Goal: Task Accomplishment & Management: Manage account settings

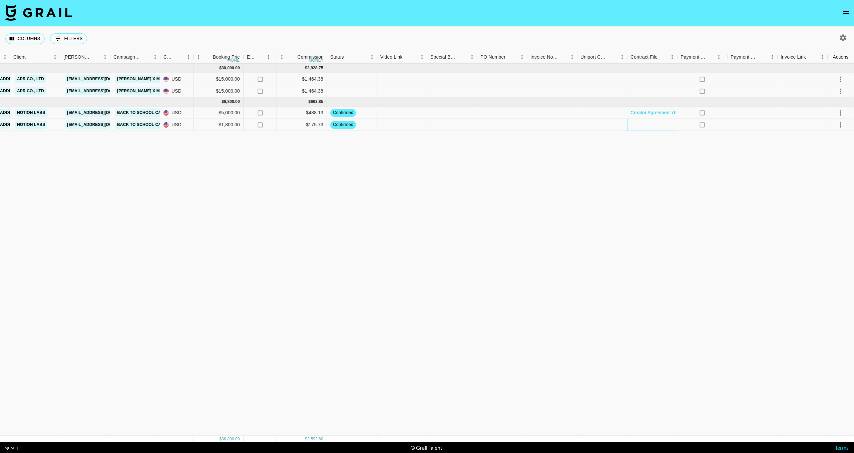
click at [651, 127] on div at bounding box center [652, 125] width 50 height 12
drag, startPoint x: 651, startPoint y: 127, endPoint x: 398, endPoint y: 434, distance: 398.0
click at [631, 124] on div at bounding box center [652, 125] width 50 height 12
click at [640, 124] on div at bounding box center [652, 125] width 50 height 12
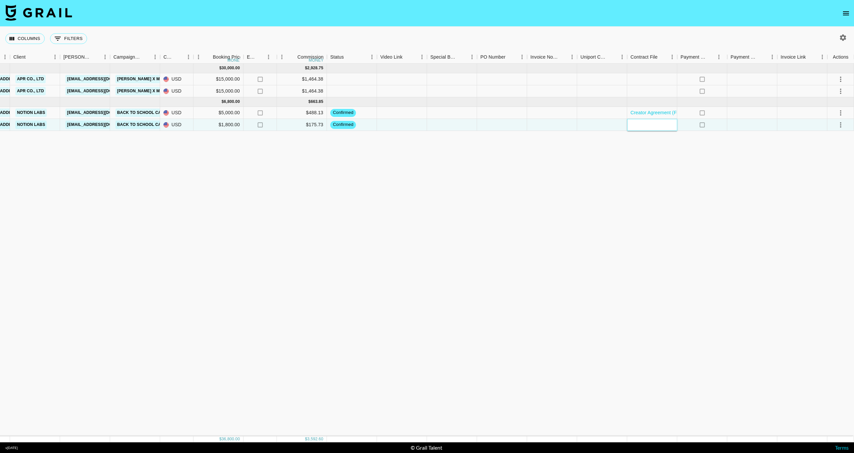
click at [640, 124] on div at bounding box center [652, 125] width 50 height 12
click at [647, 124] on div at bounding box center [652, 125] width 50 height 12
click at [579, 180] on div "[DATE] ( 2 ) $ 30,000.00 $ 2,928.75 recYBOhWS3Joq9mJn audreyvictoria_ [EMAIL_AD…" at bounding box center [320, 250] width 1065 height 373
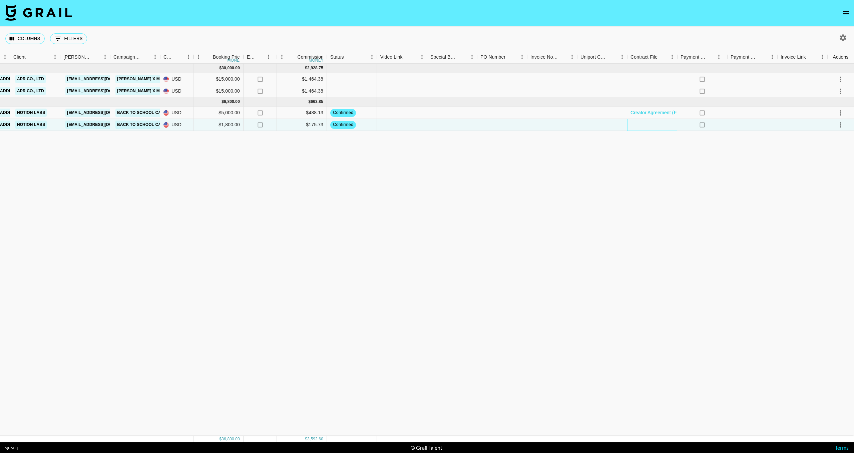
click at [635, 126] on div at bounding box center [652, 125] width 50 height 12
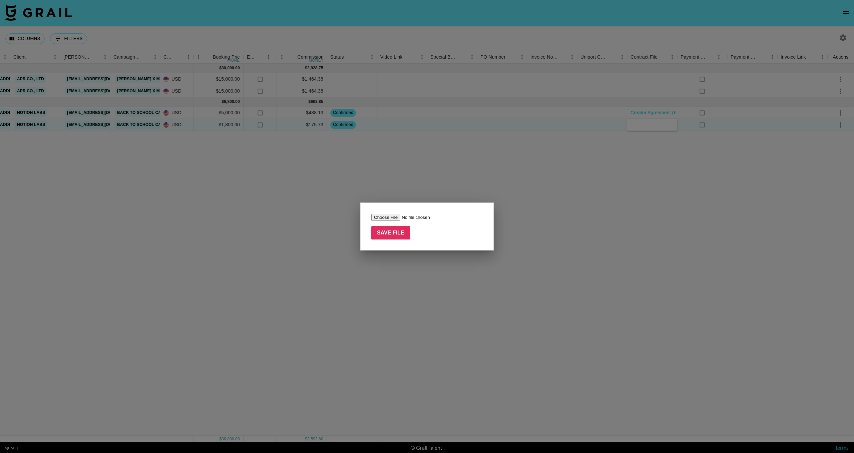
click at [382, 217] on input "file" at bounding box center [413, 217] width 84 height 7
type input "C:\fakepath\Creator Agreement (Sole Proprietorship and Notion Labs, Inc.).pdf"
click at [400, 238] on input "Save File" at bounding box center [390, 232] width 39 height 13
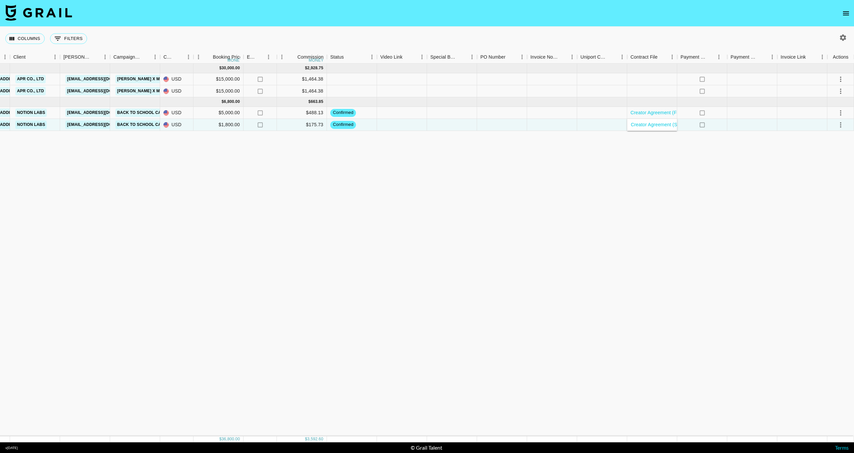
click at [443, 149] on div "[DATE] ( 2 ) $ 30,000.00 $ 2,928.75 recYBOhWS3Joq9mJn audreyvictoria_ [EMAIL_AD…" at bounding box center [320, 250] width 1065 height 373
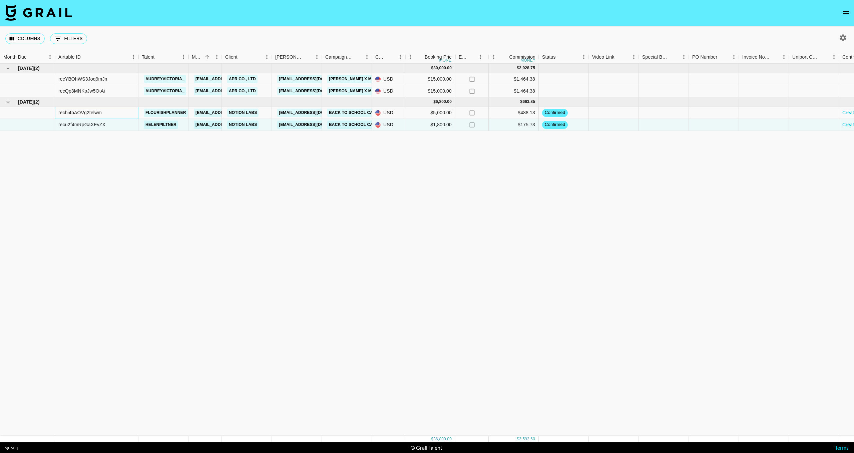
click at [104, 114] on div "rechi4bAOVg2telwm" at bounding box center [96, 113] width 83 height 12
click at [85, 124] on div "recu2f4mRpGaXEvZX" at bounding box center [81, 124] width 47 height 7
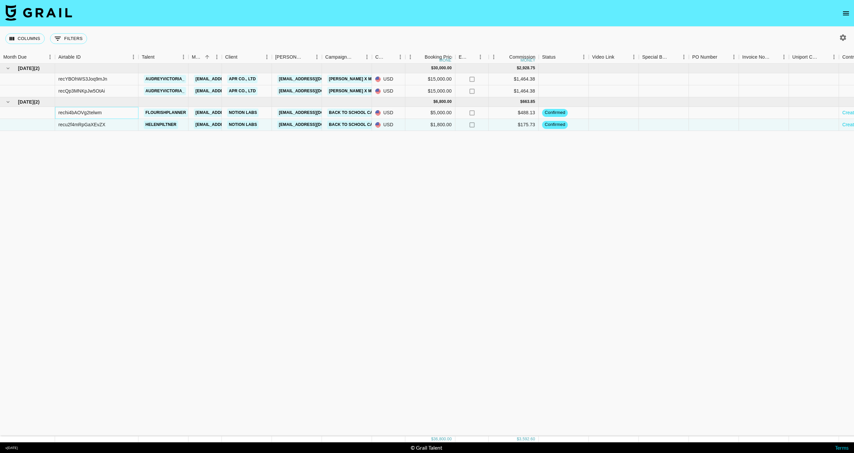
click at [95, 115] on div "rechi4bAOVg2telwm" at bounding box center [79, 112] width 43 height 7
click at [10, 110] on div at bounding box center [27, 113] width 55 height 12
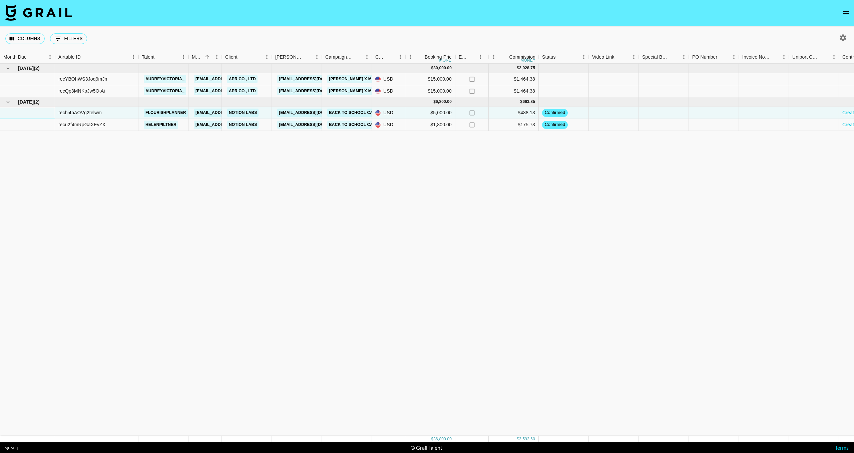
click at [10, 110] on div at bounding box center [27, 113] width 55 height 12
click at [26, 103] on span "[DATE]" at bounding box center [26, 102] width 16 height 7
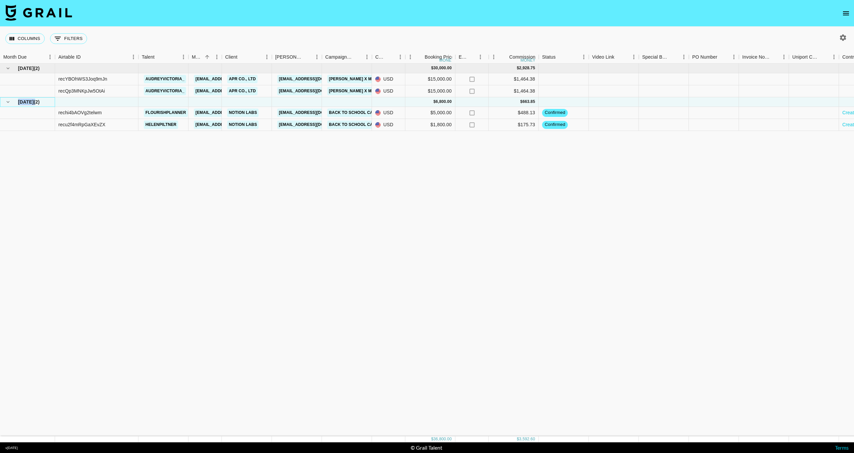
click at [26, 103] on span "[DATE]" at bounding box center [26, 102] width 16 height 7
click at [34, 102] on span "[DATE]" at bounding box center [26, 102] width 16 height 7
click at [46, 100] on div "[DATE] ( 2 )" at bounding box center [27, 101] width 48 height 9
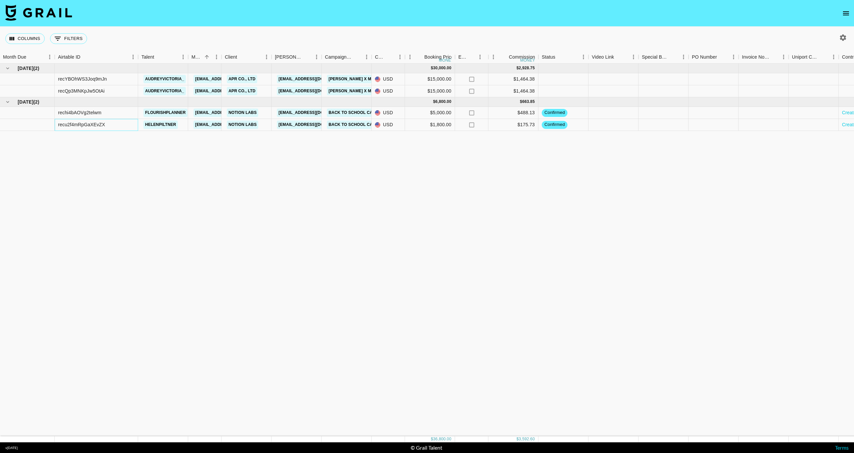
click at [114, 124] on div "recu2f4mRpGaXEvZX" at bounding box center [96, 125] width 83 height 12
click at [117, 111] on div "rechi4bAOVg2telwm" at bounding box center [96, 113] width 83 height 12
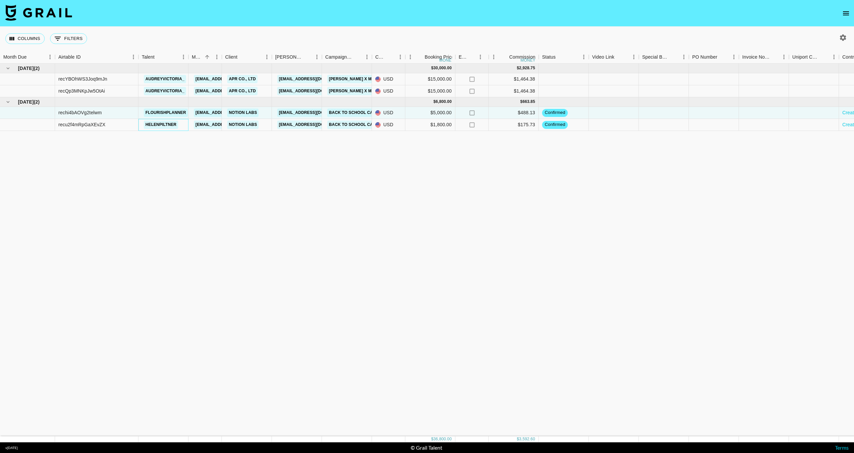
click at [184, 123] on div "helenpiltner" at bounding box center [163, 125] width 50 height 12
click at [130, 118] on div "rechi4bAOVg2telwm" at bounding box center [96, 113] width 83 height 12
click at [38, 103] on span "( 2 )" at bounding box center [37, 102] width 6 height 7
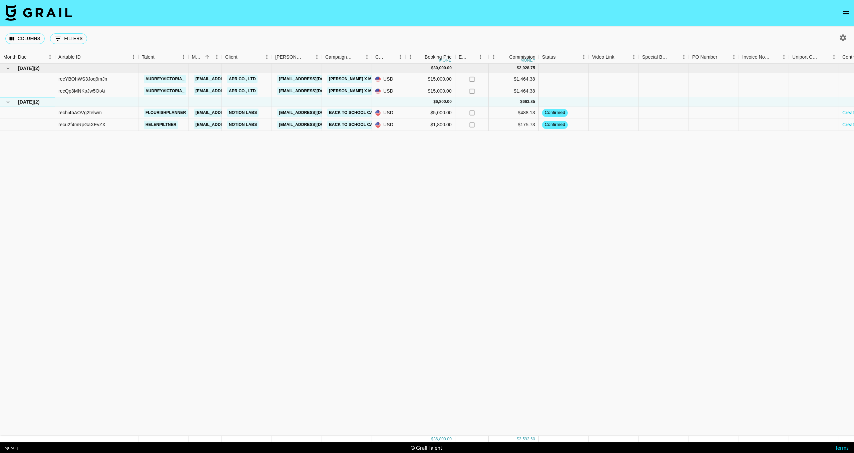
click at [9, 104] on icon "hide children" at bounding box center [8, 102] width 6 height 6
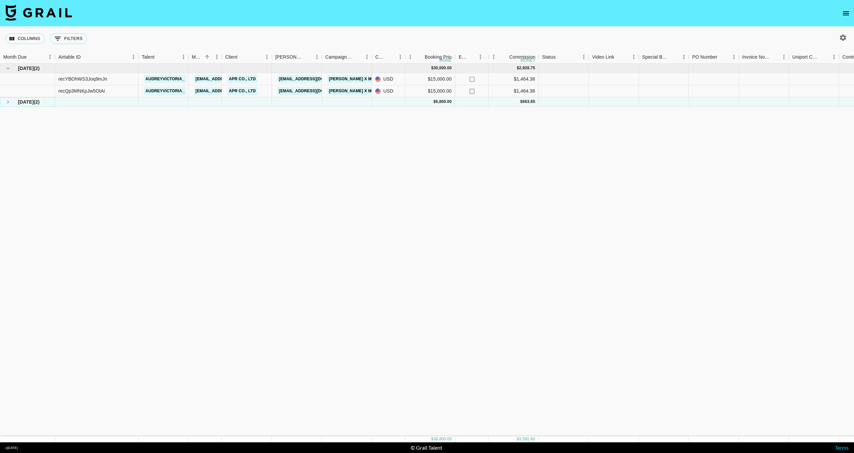
click at [9, 104] on icon "see children" at bounding box center [8, 102] width 6 height 6
